Goal: Information Seeking & Learning: Learn about a topic

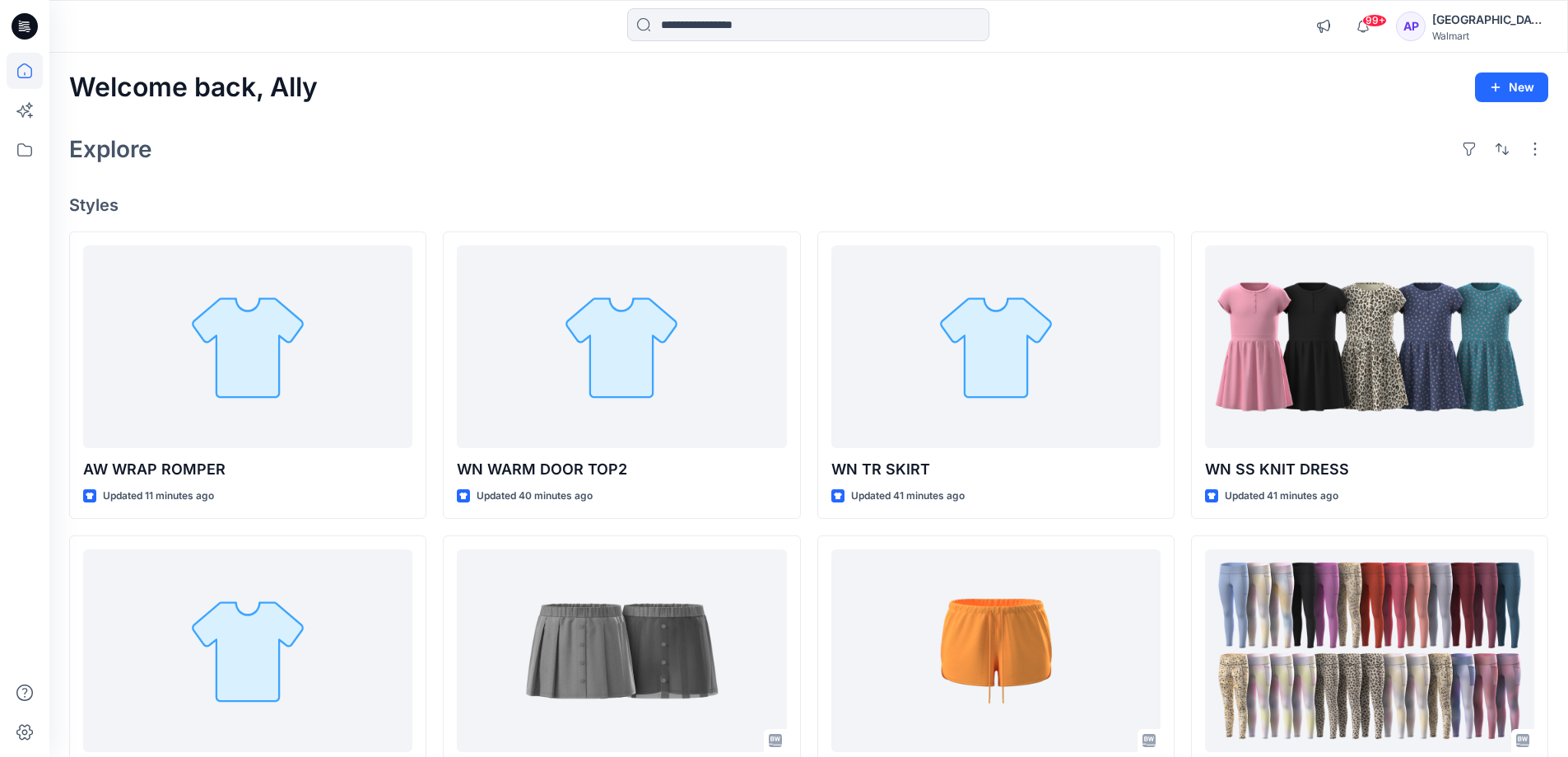
scroll to position [247, 0]
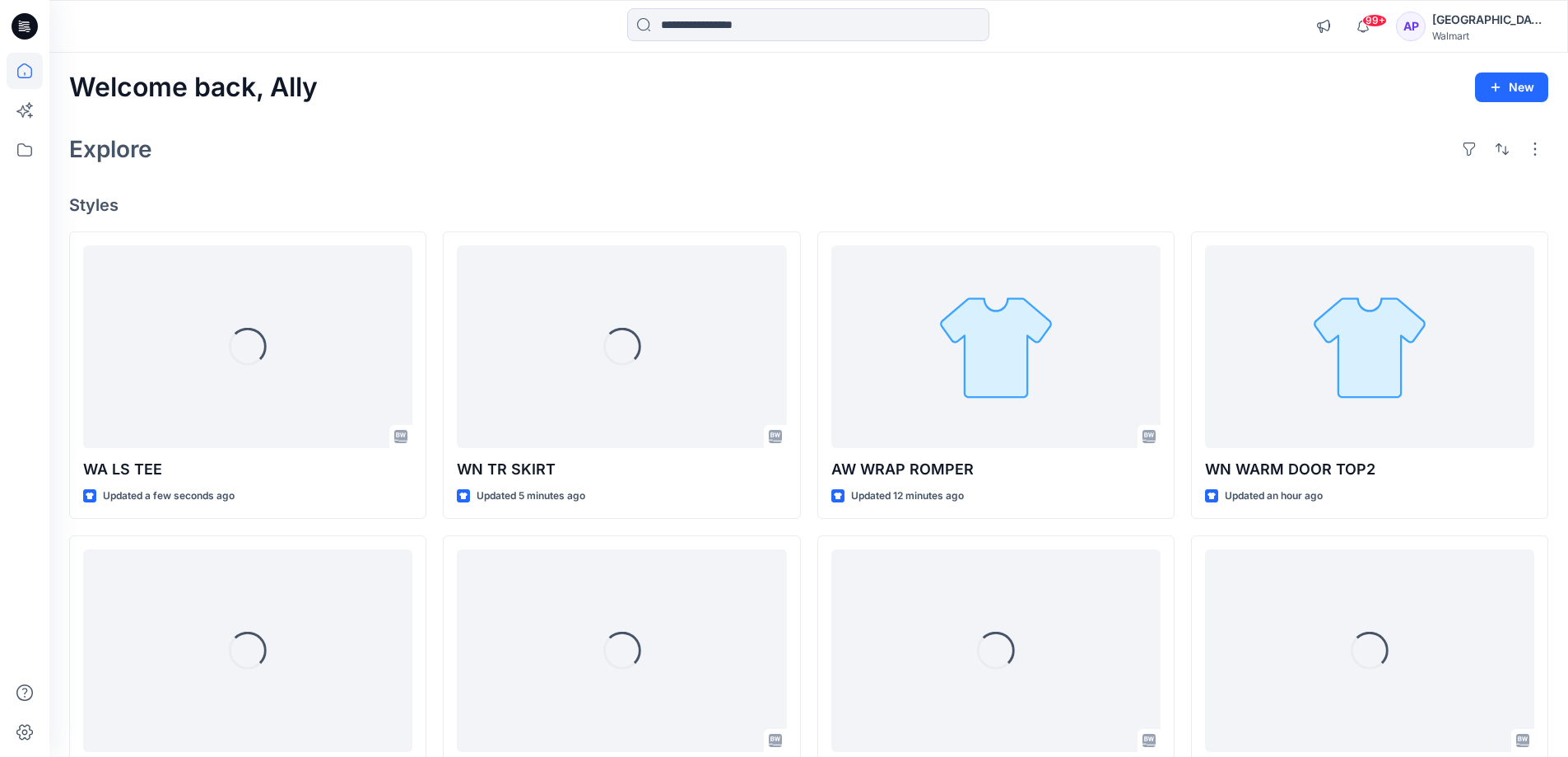
click at [704, 22] on input at bounding box center [807, 24] width 362 height 33
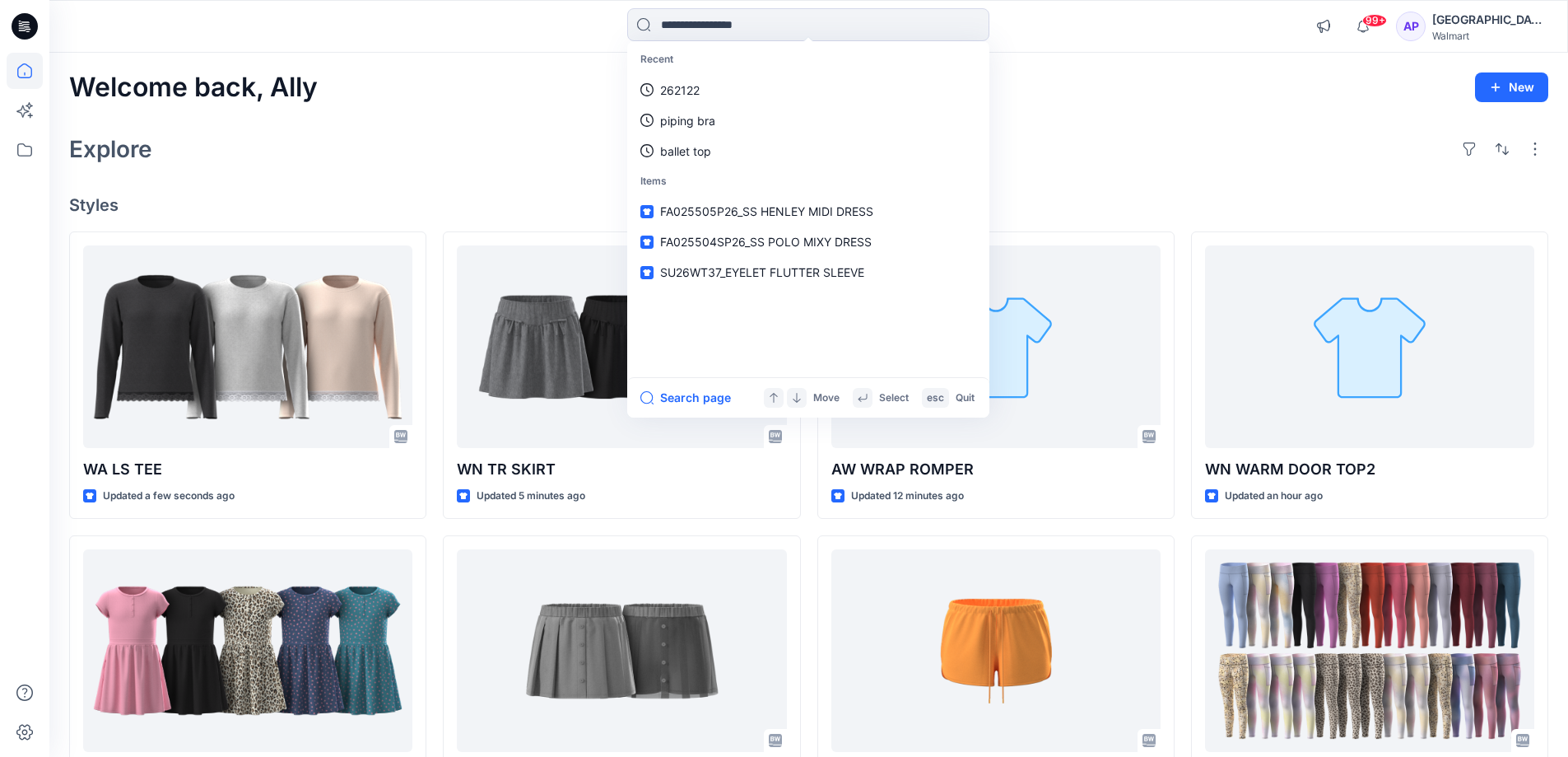
click at [582, 188] on div "Welcome back, Ally New Explore Styles WA LS TEE Updated a few seconds ago WN SS…" at bounding box center [809, 629] width 1519 height 1153
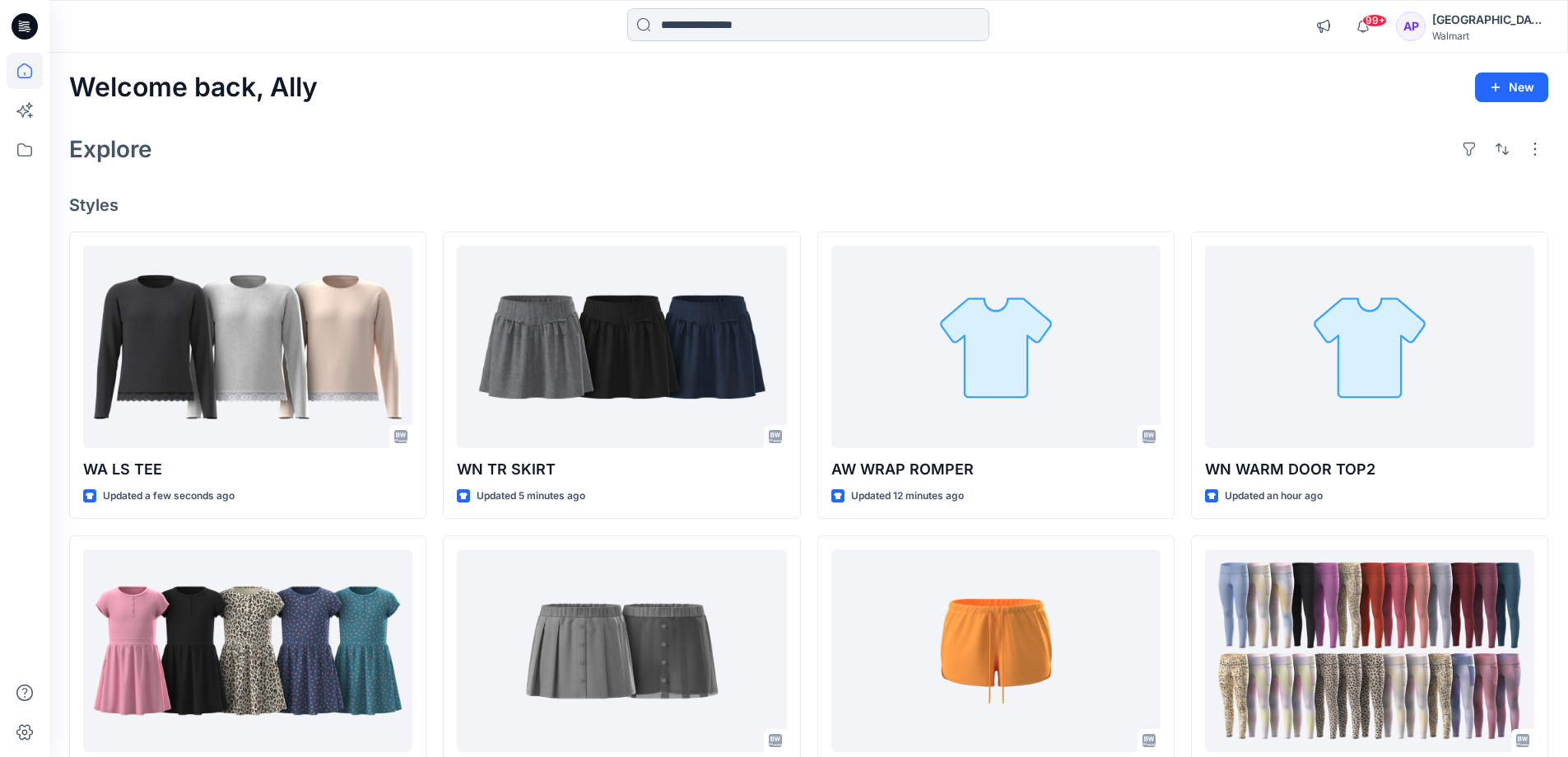
click at [728, 13] on input at bounding box center [807, 24] width 362 height 33
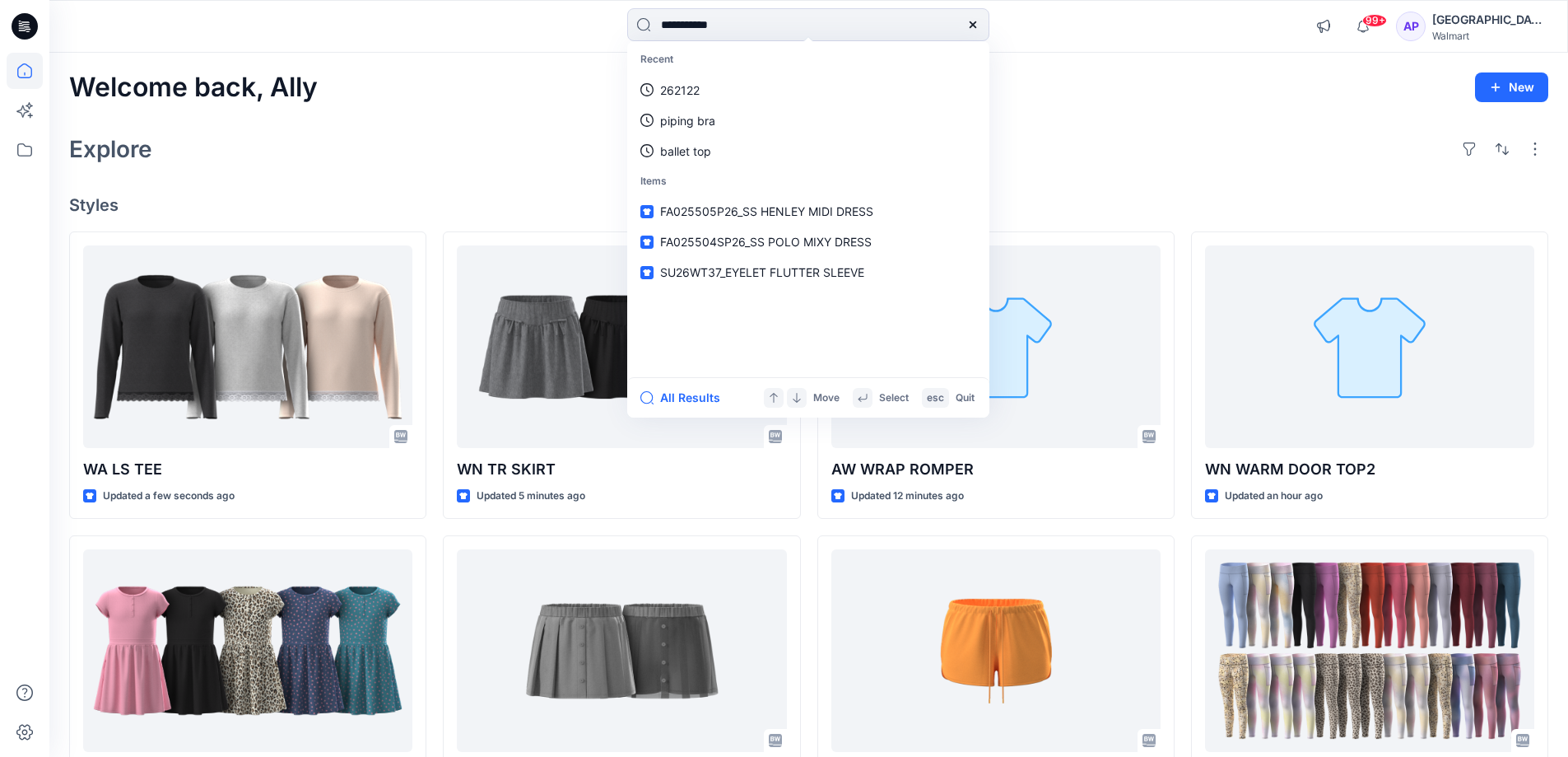
type input "**********"
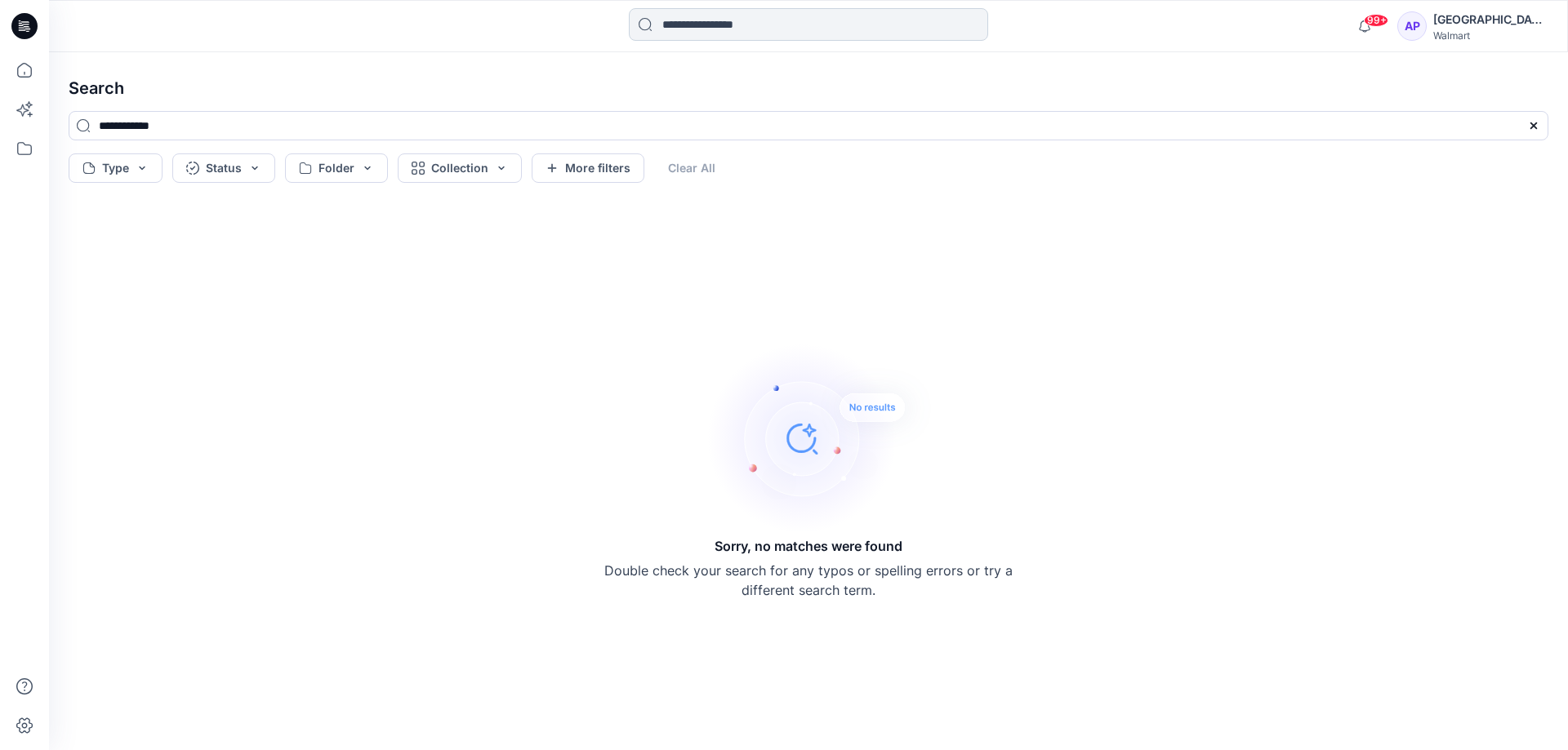
click at [747, 31] on input at bounding box center [808, 24] width 359 height 33
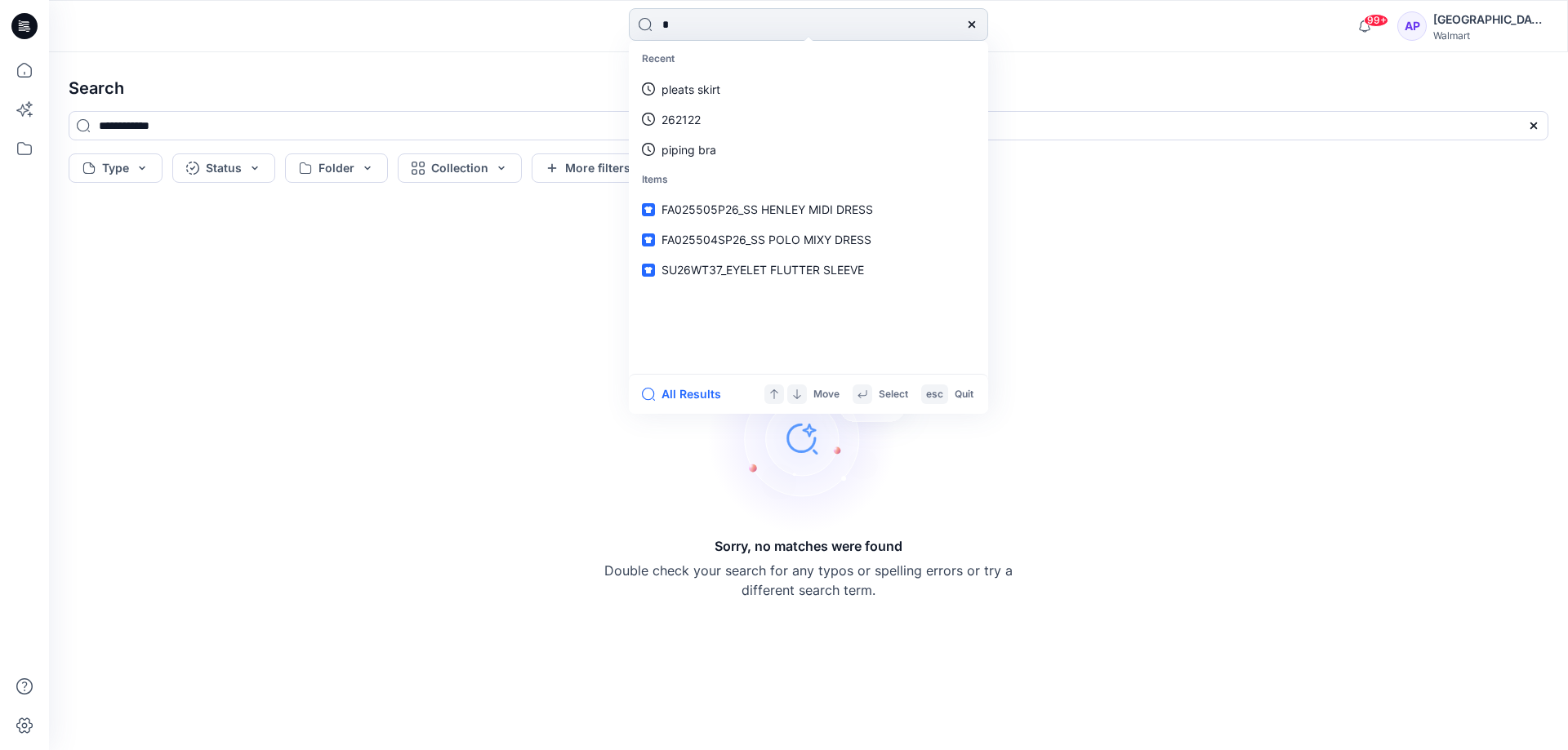
type input "**"
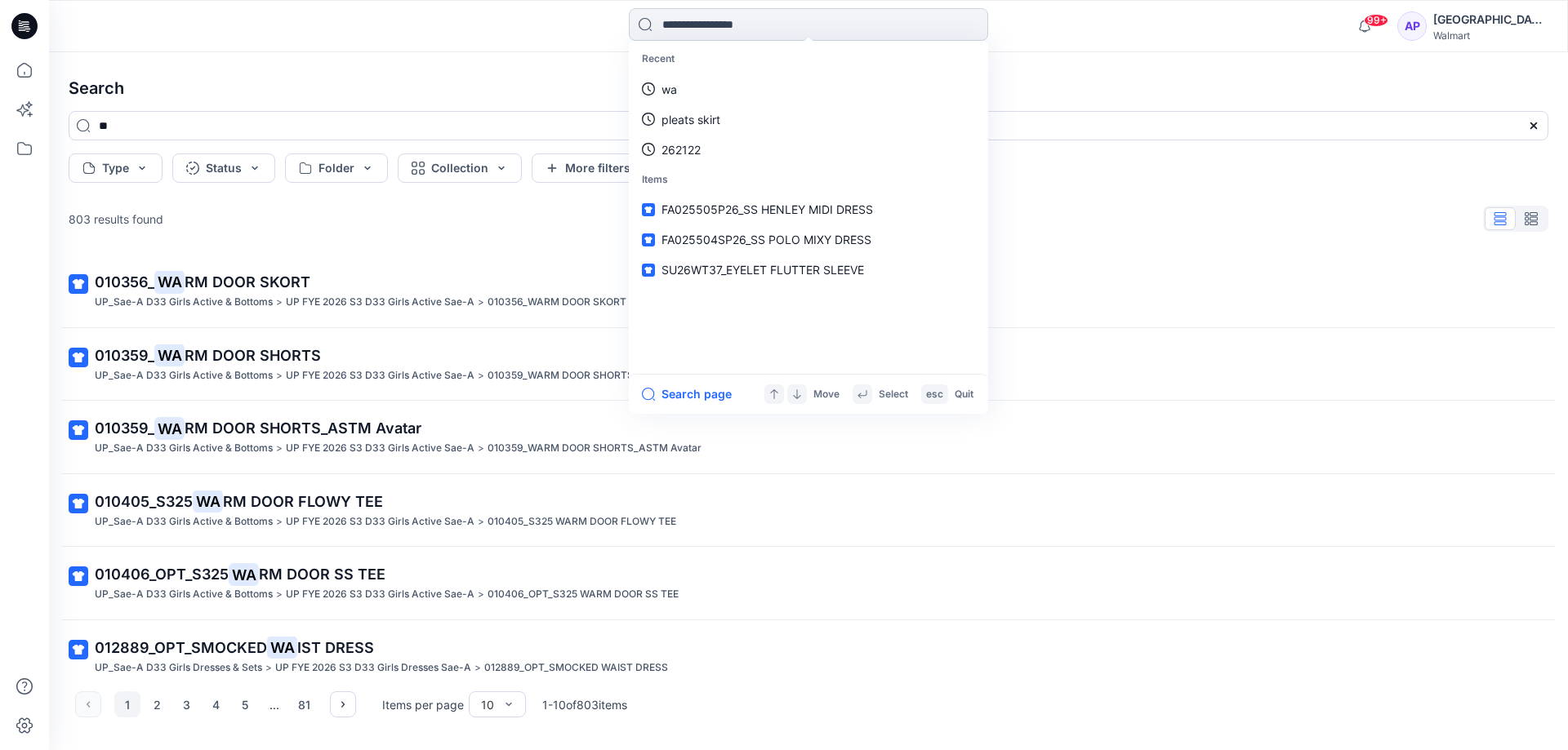
click at [726, 26] on input at bounding box center [808, 24] width 359 height 33
type input "******"
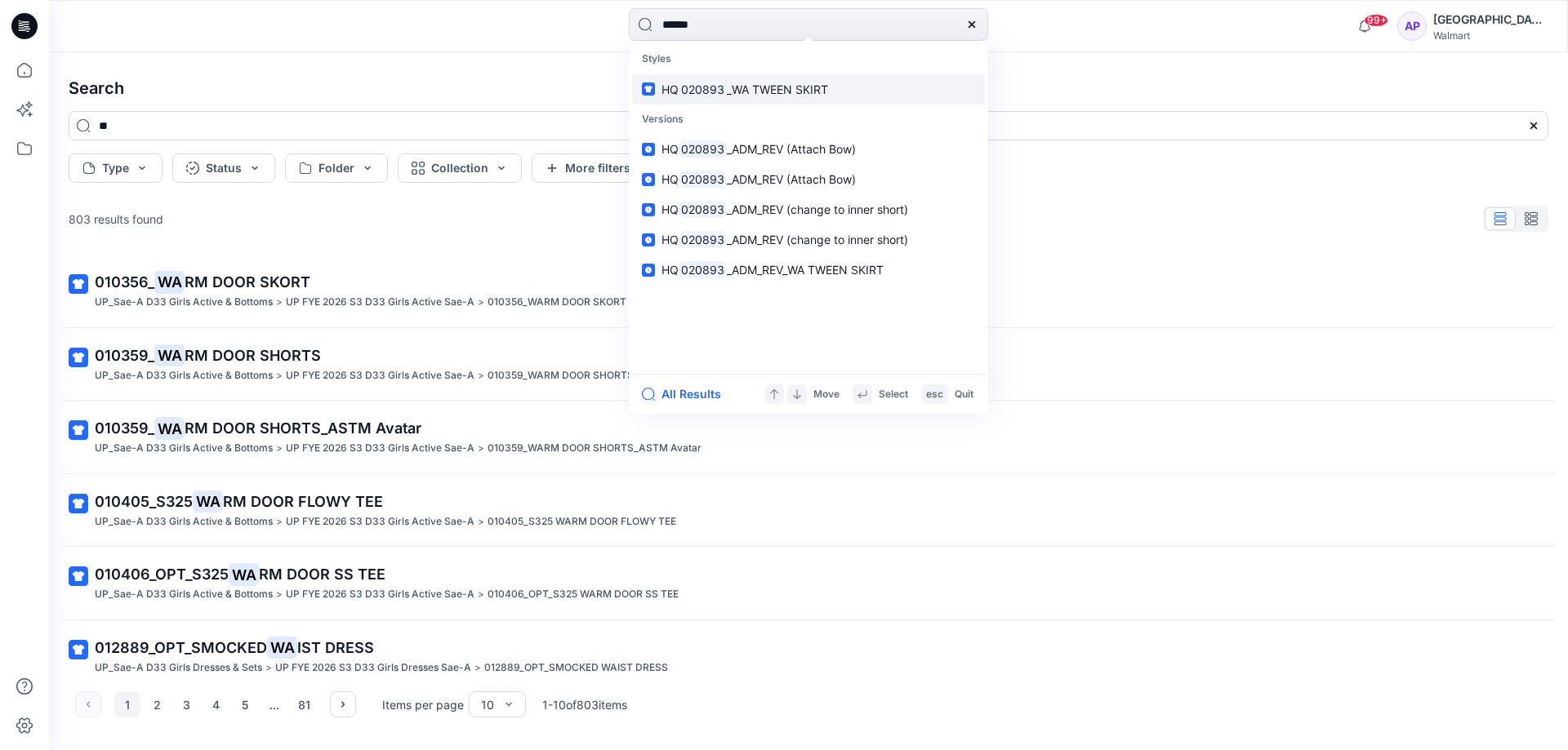
click at [818, 91] on span "_WA TWEEN SKIRT" at bounding box center [777, 89] width 101 height 14
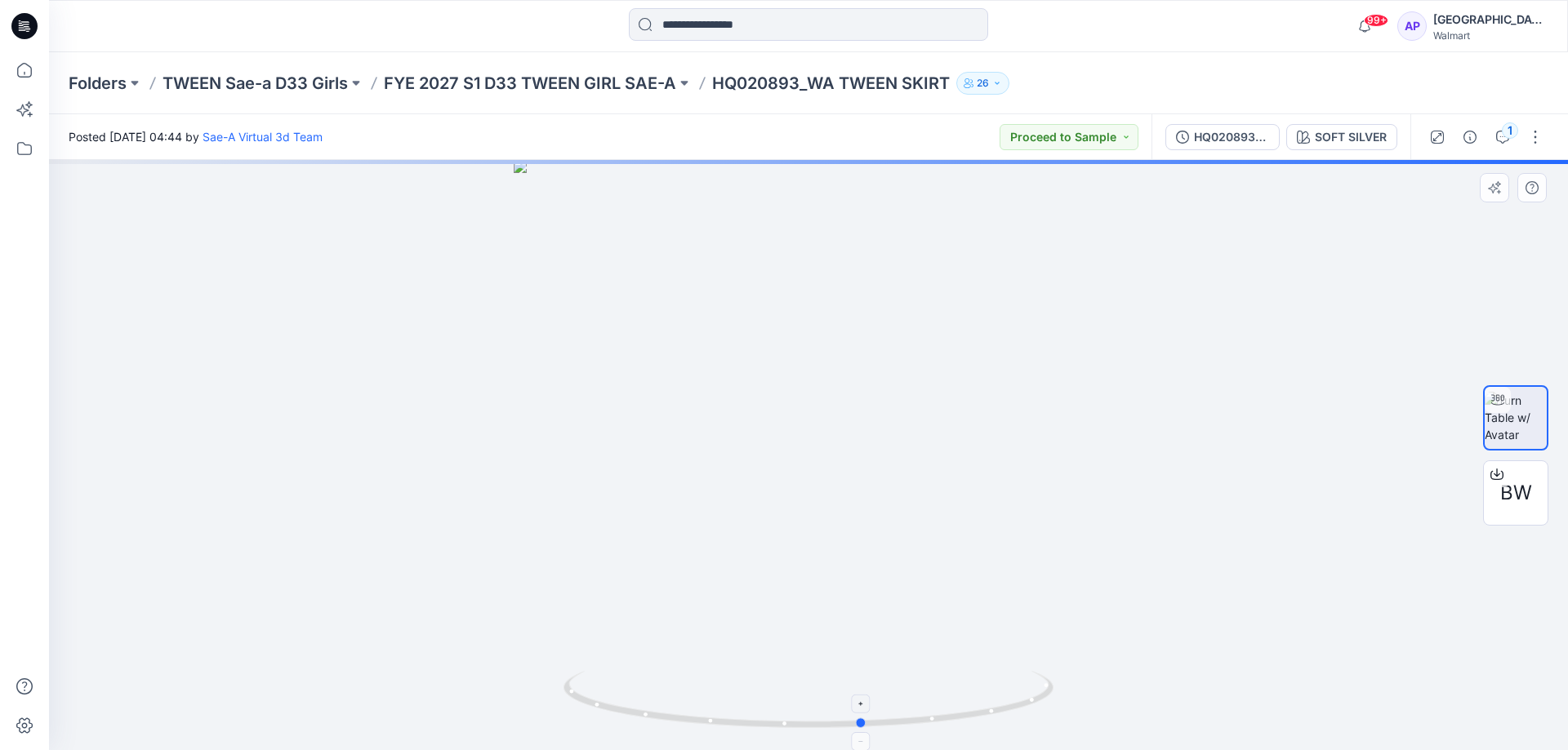
drag, startPoint x: 964, startPoint y: 719, endPoint x: 1019, endPoint y: 721, distance: 55.0
click at [1019, 721] on icon at bounding box center [811, 702] width 494 height 61
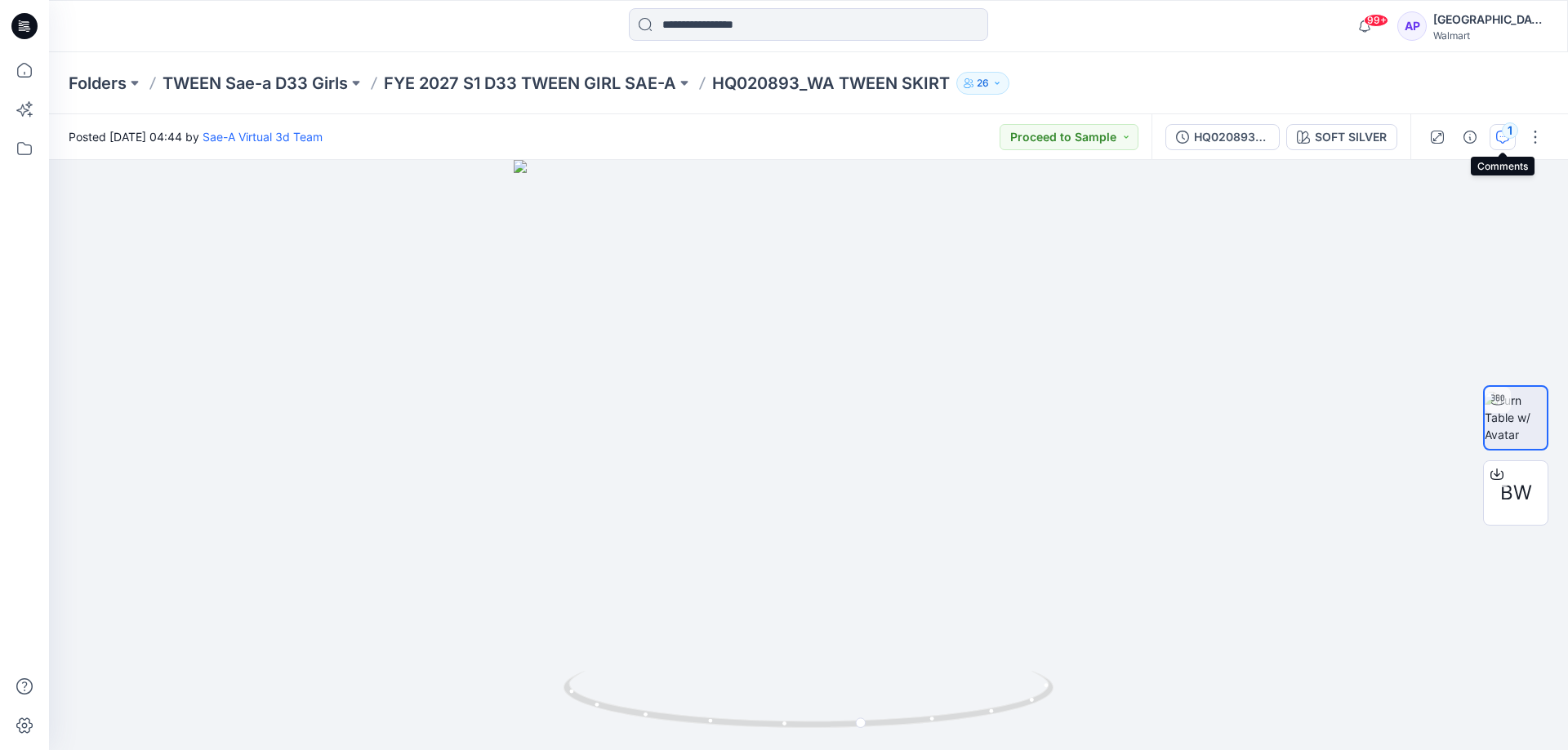
click at [1495, 125] on button "1" at bounding box center [1502, 137] width 26 height 26
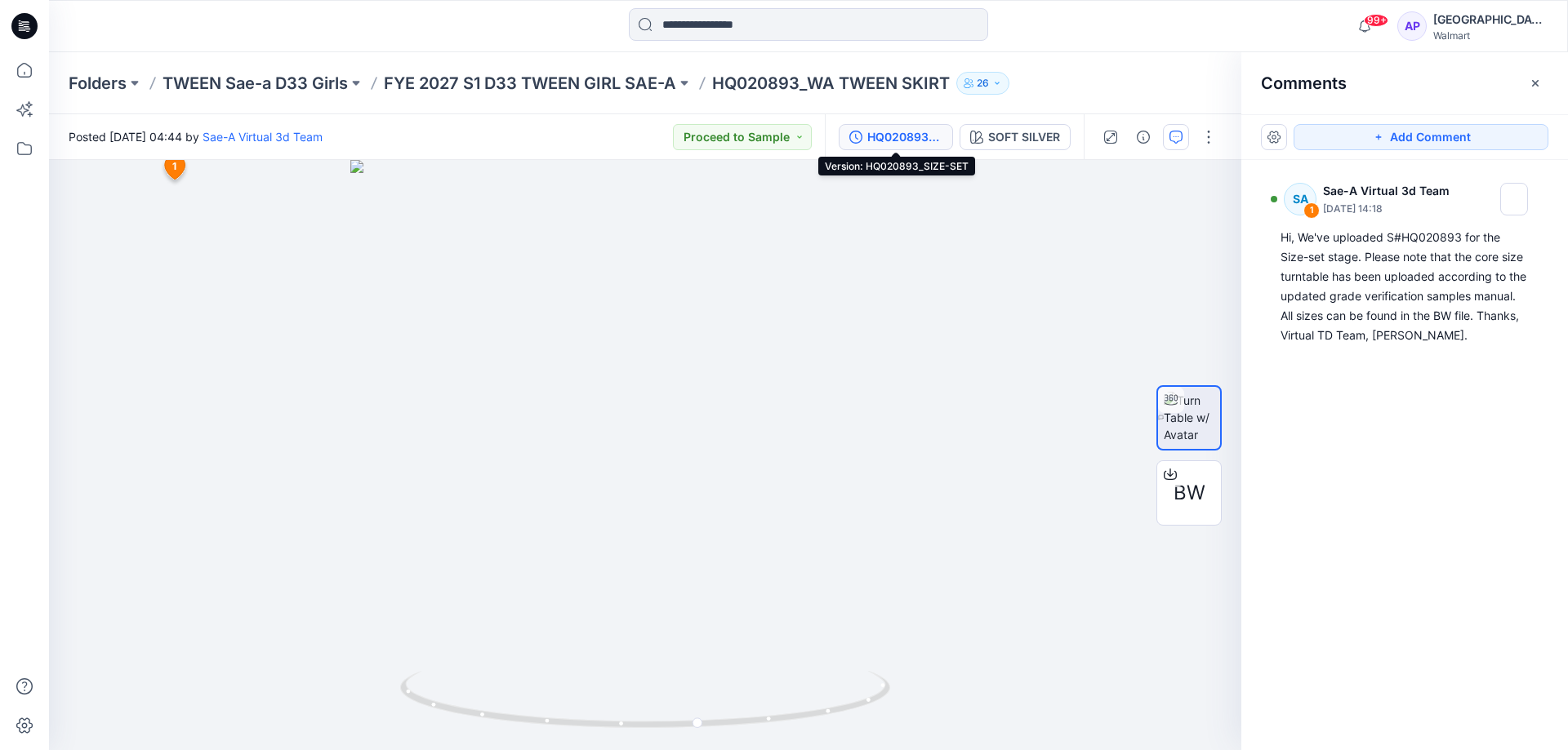
click at [910, 130] on div "HQ020893_SIZE-SET" at bounding box center [905, 137] width 75 height 18
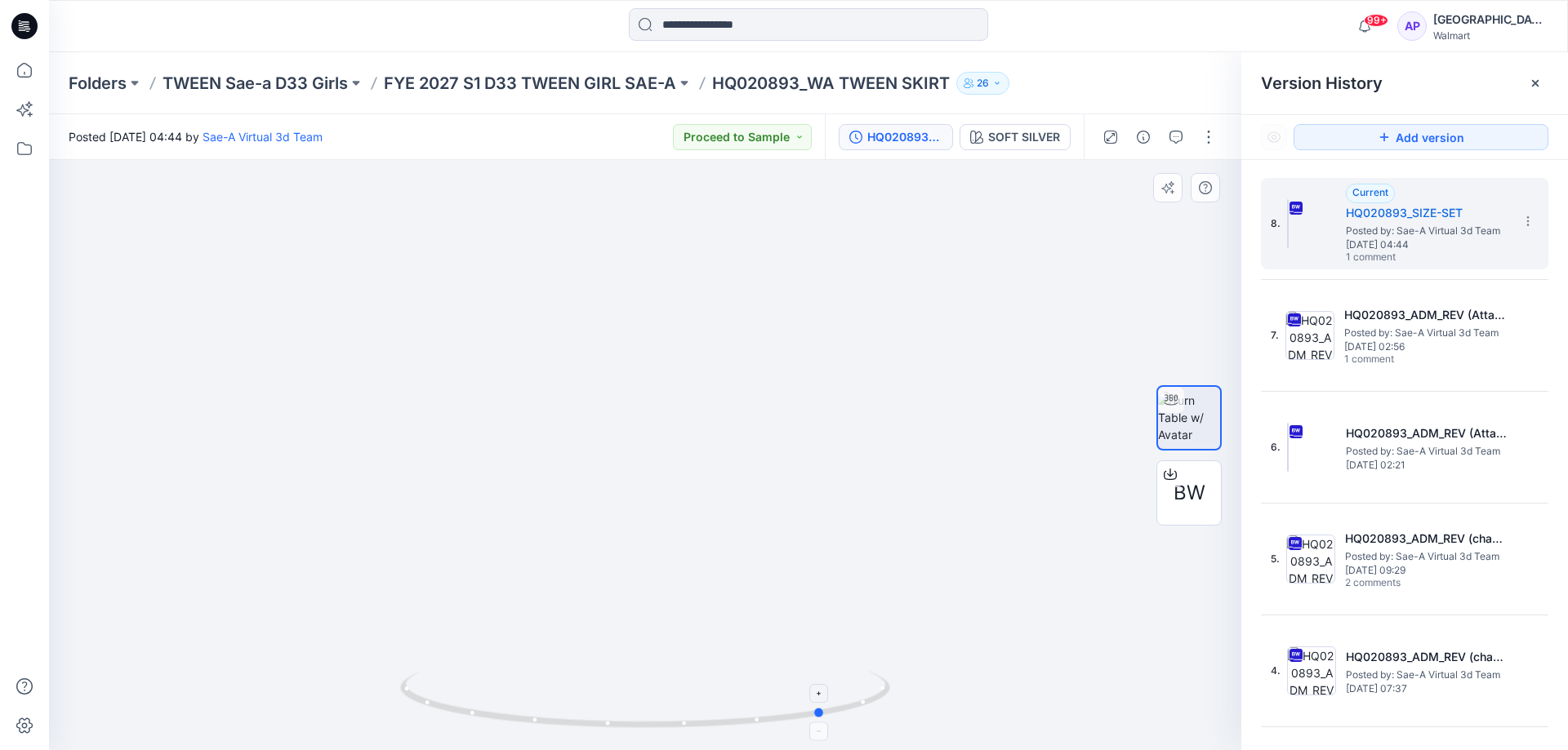
drag, startPoint x: 784, startPoint y: 720, endPoint x: 419, endPoint y: 677, distance: 367.5
click at [419, 677] on icon at bounding box center [648, 702] width 494 height 61
drag, startPoint x: 776, startPoint y: 529, endPoint x: 774, endPoint y: 504, distance: 25.1
click at [774, 504] on div at bounding box center [646, 455] width 1192 height 590
drag, startPoint x: 774, startPoint y: 504, endPoint x: 776, endPoint y: 548, distance: 44.0
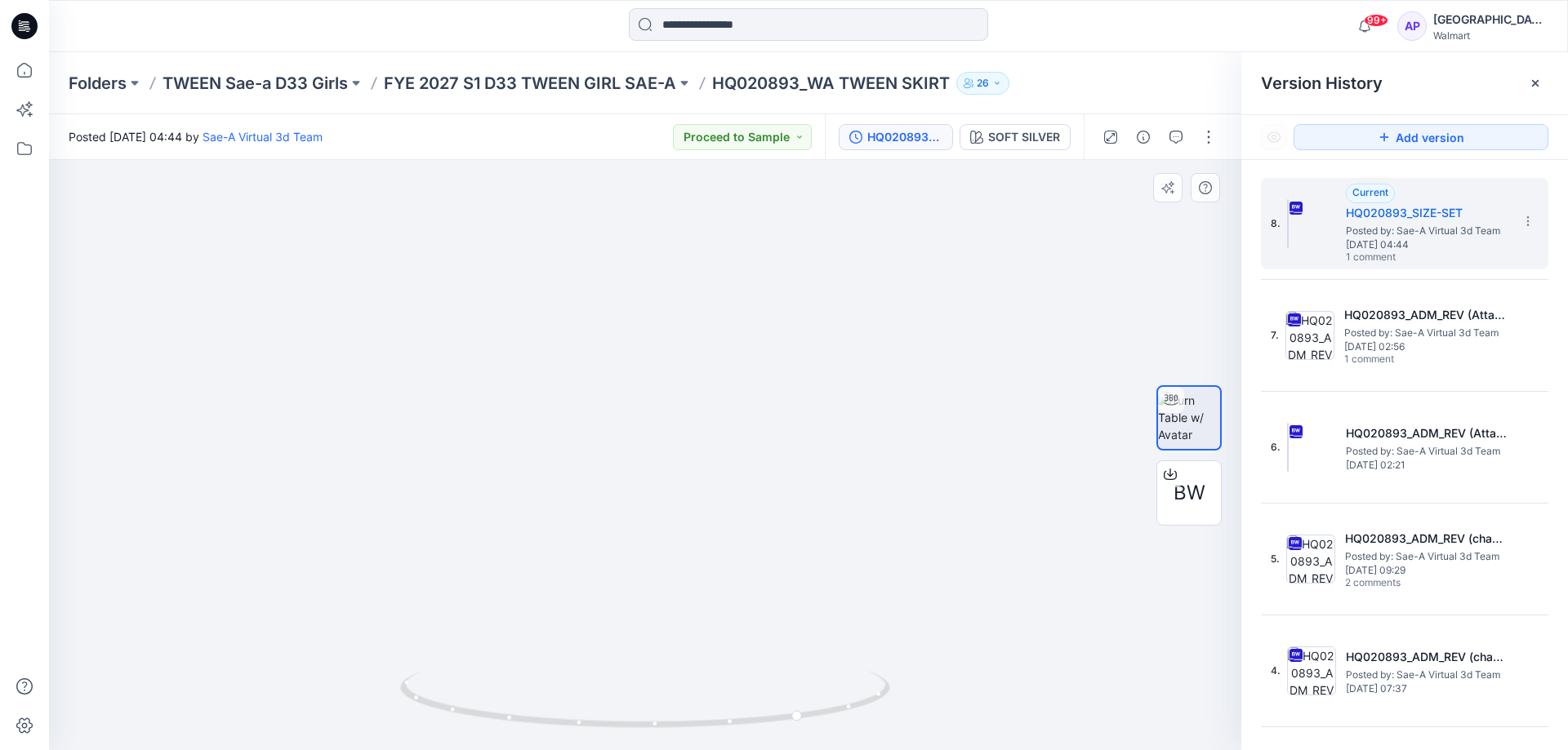
click at [774, 507] on img at bounding box center [645, 174] width 1714 height 1151
drag, startPoint x: 806, startPoint y: 714, endPoint x: 625, endPoint y: 711, distance: 181.0
click at [625, 711] on icon at bounding box center [648, 702] width 494 height 61
